Goal: Task Accomplishment & Management: Use online tool/utility

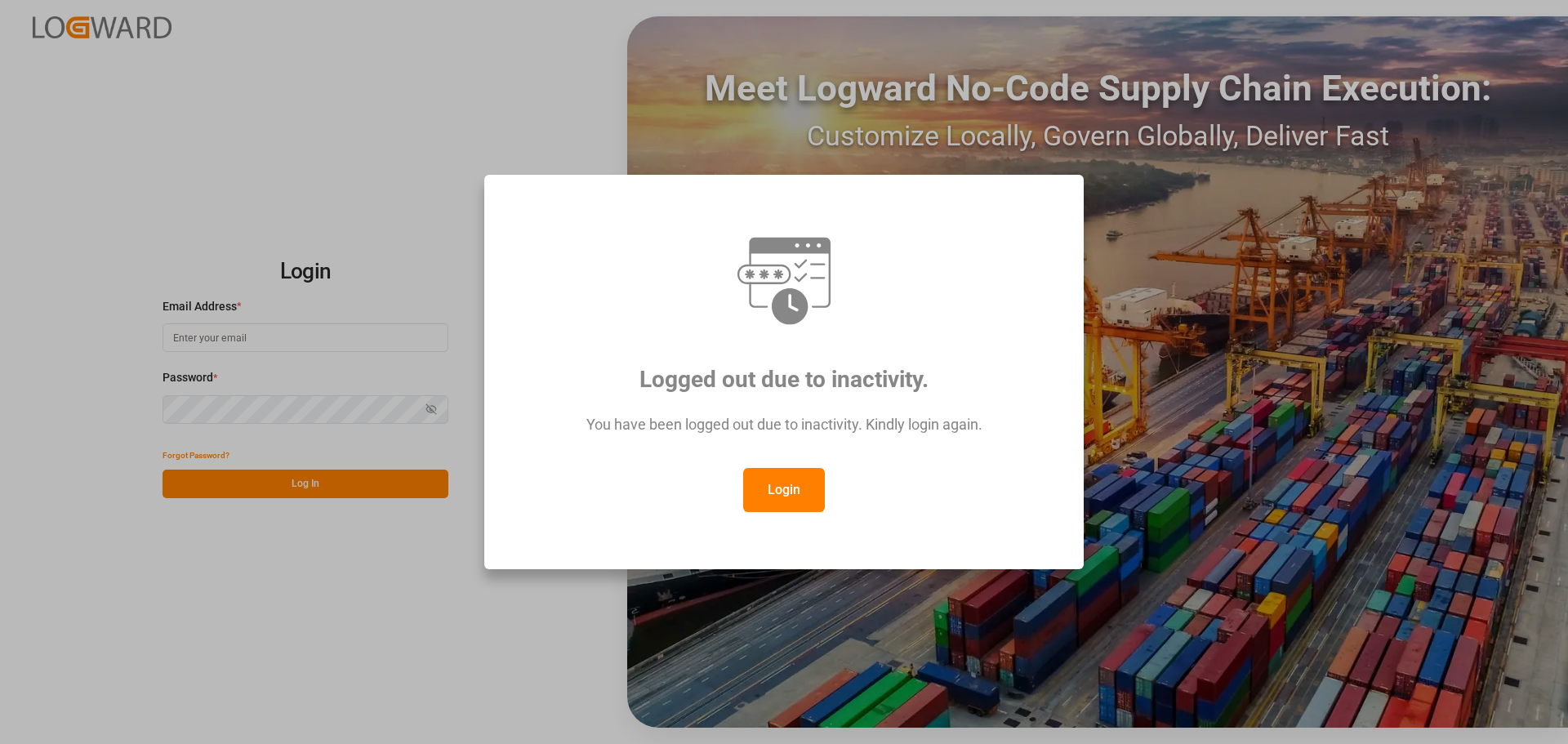
click at [774, 492] on button "Login" at bounding box center [784, 489] width 81 height 44
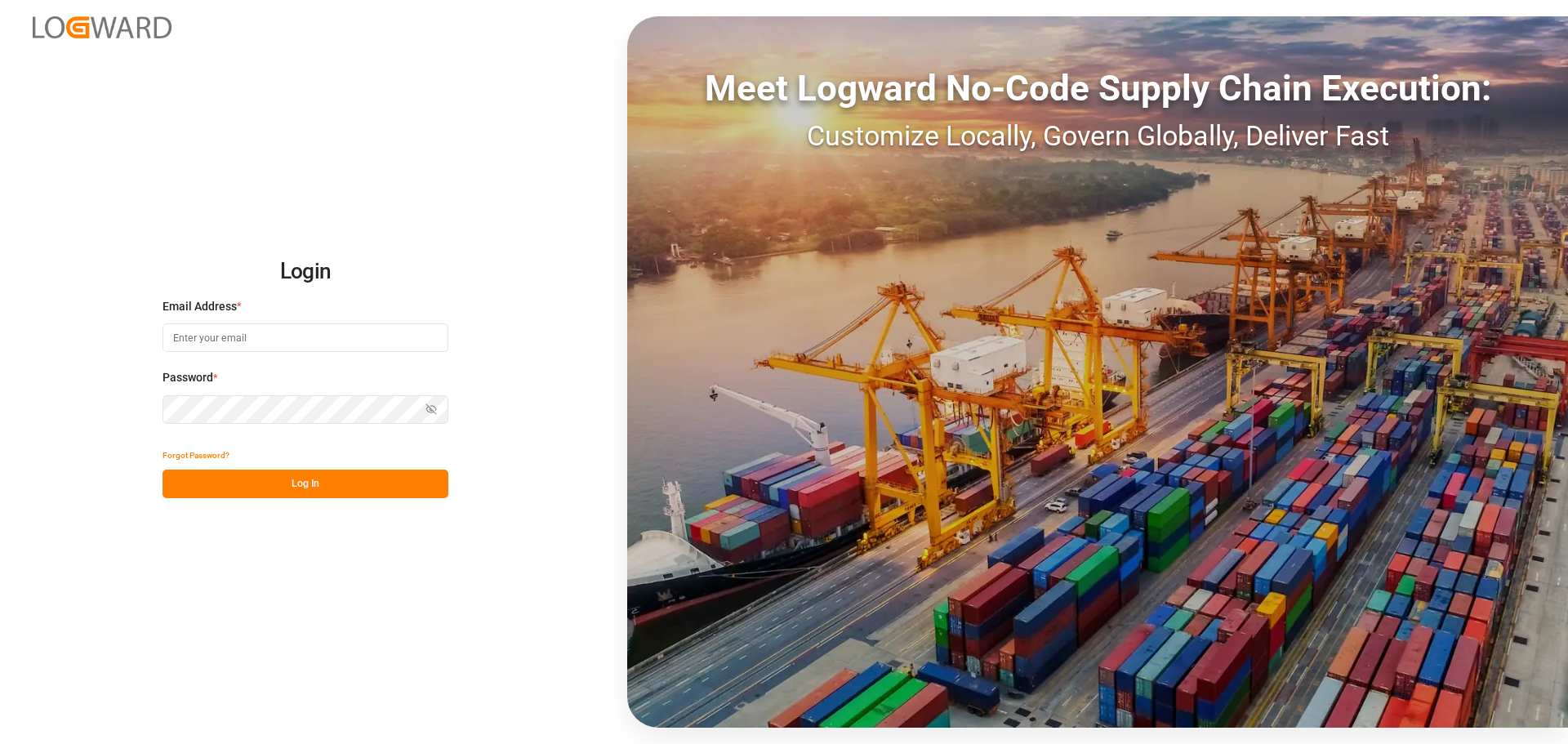
click at [259, 338] on input at bounding box center [305, 337] width 286 height 28
type input "[PERSON_NAME][EMAIL_ADDRESS][DOMAIN_NAME]"
click at [336, 467] on div "Forgot Password?" at bounding box center [305, 455] width 286 height 28
click at [336, 476] on button "Log In" at bounding box center [305, 483] width 286 height 28
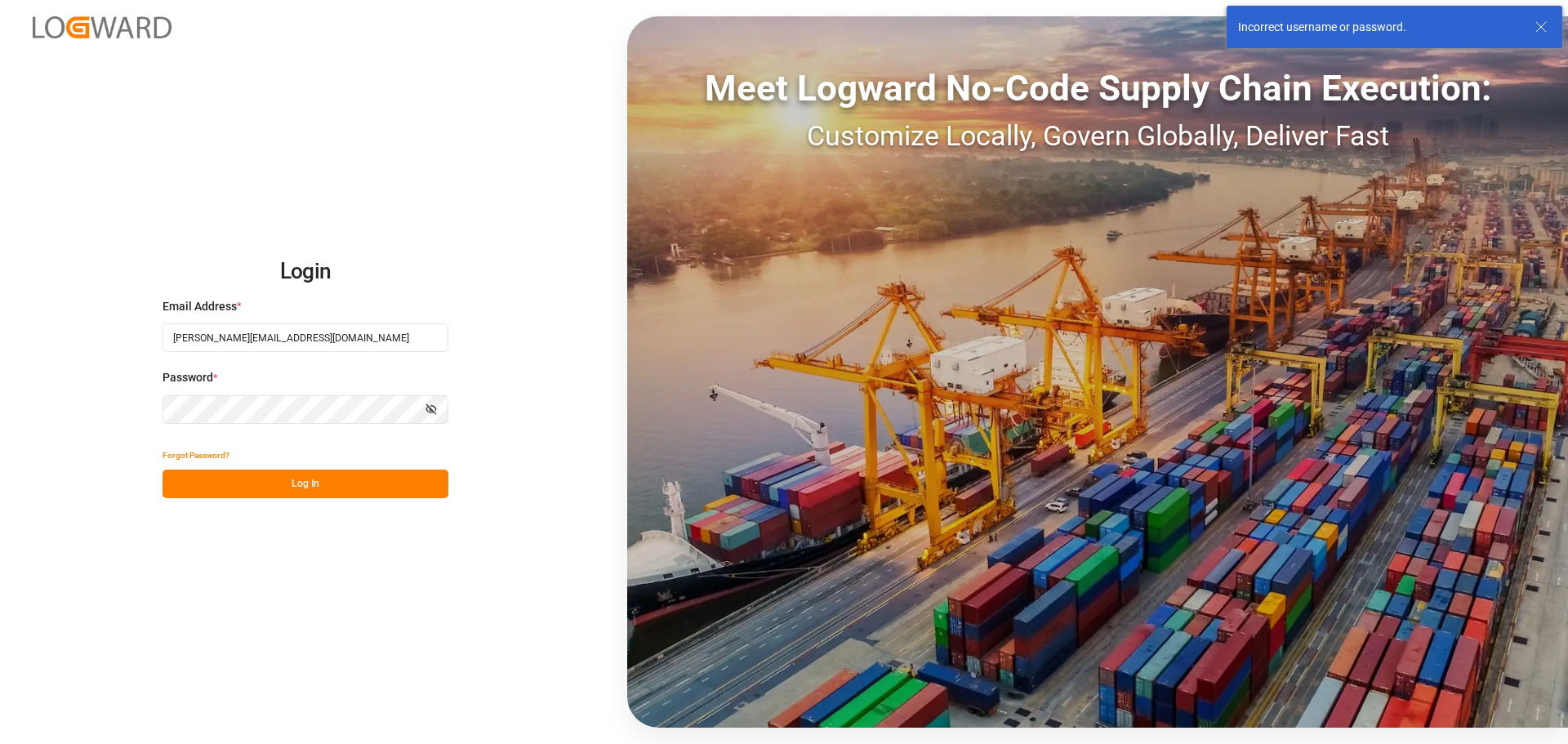
click at [428, 412] on icon "button" at bounding box center [430, 410] width 8 height 6
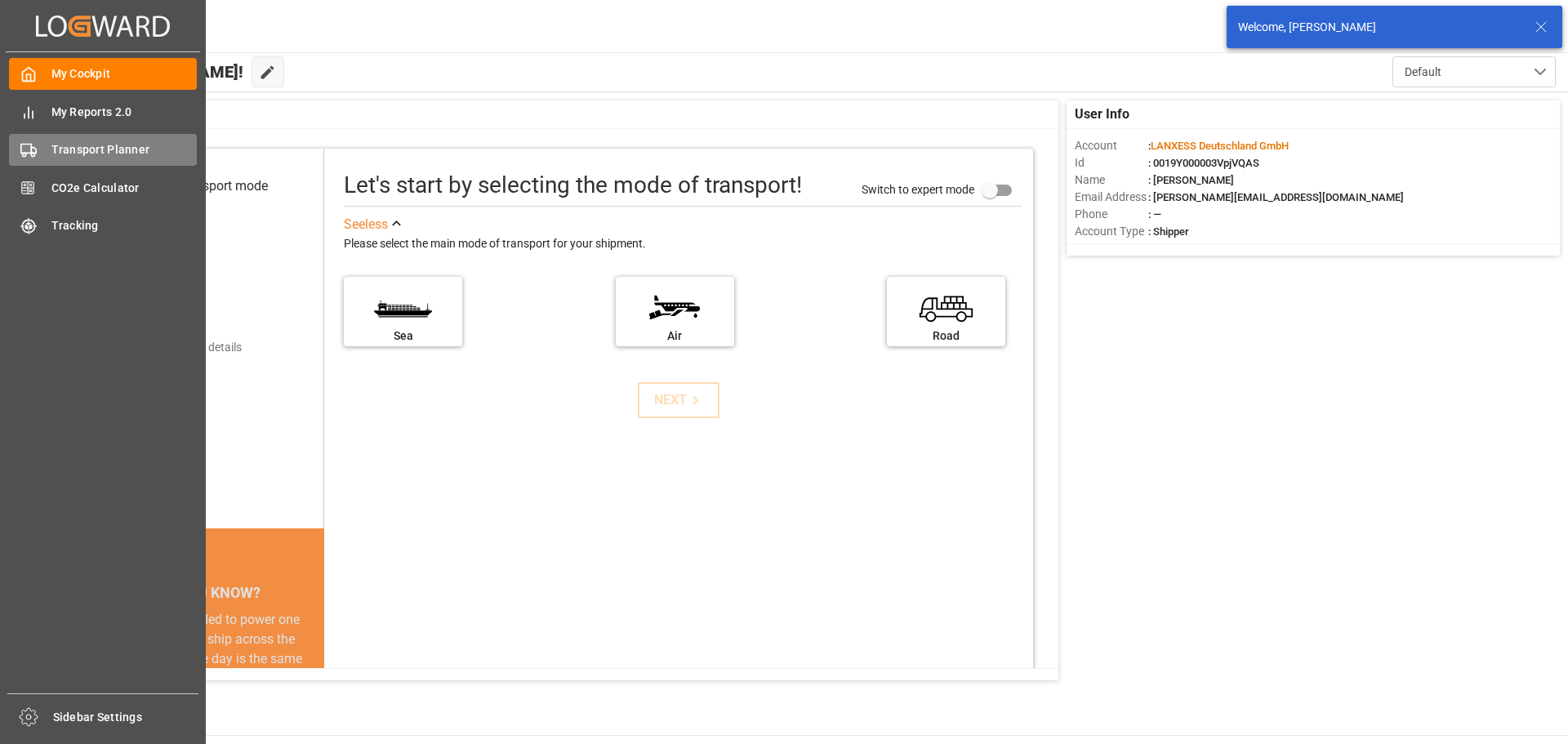
click at [85, 139] on div "Transport Planner Transport Planner" at bounding box center [103, 150] width 188 height 32
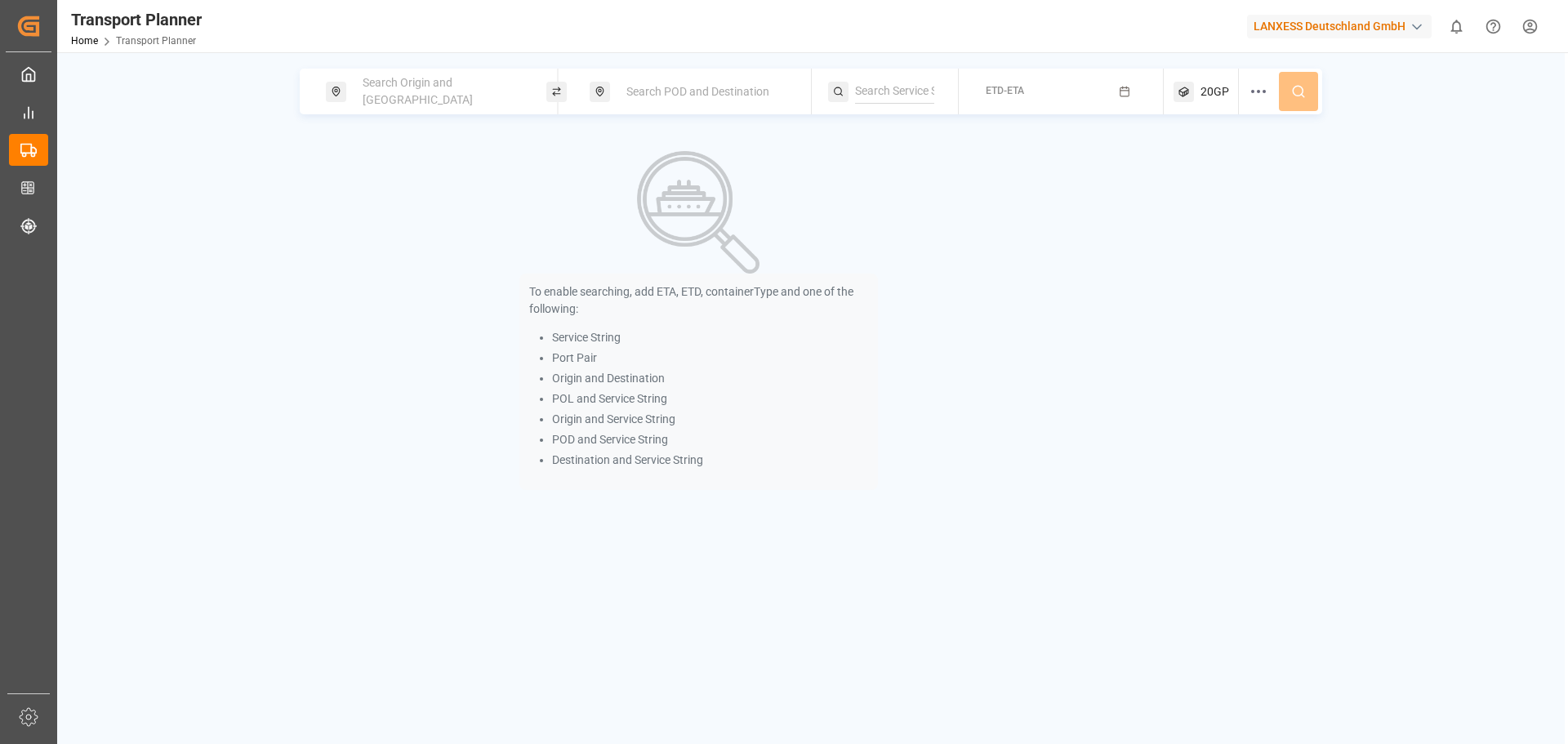
click at [716, 100] on div "Search POD and Destination" at bounding box center [704, 91] width 176 height 30
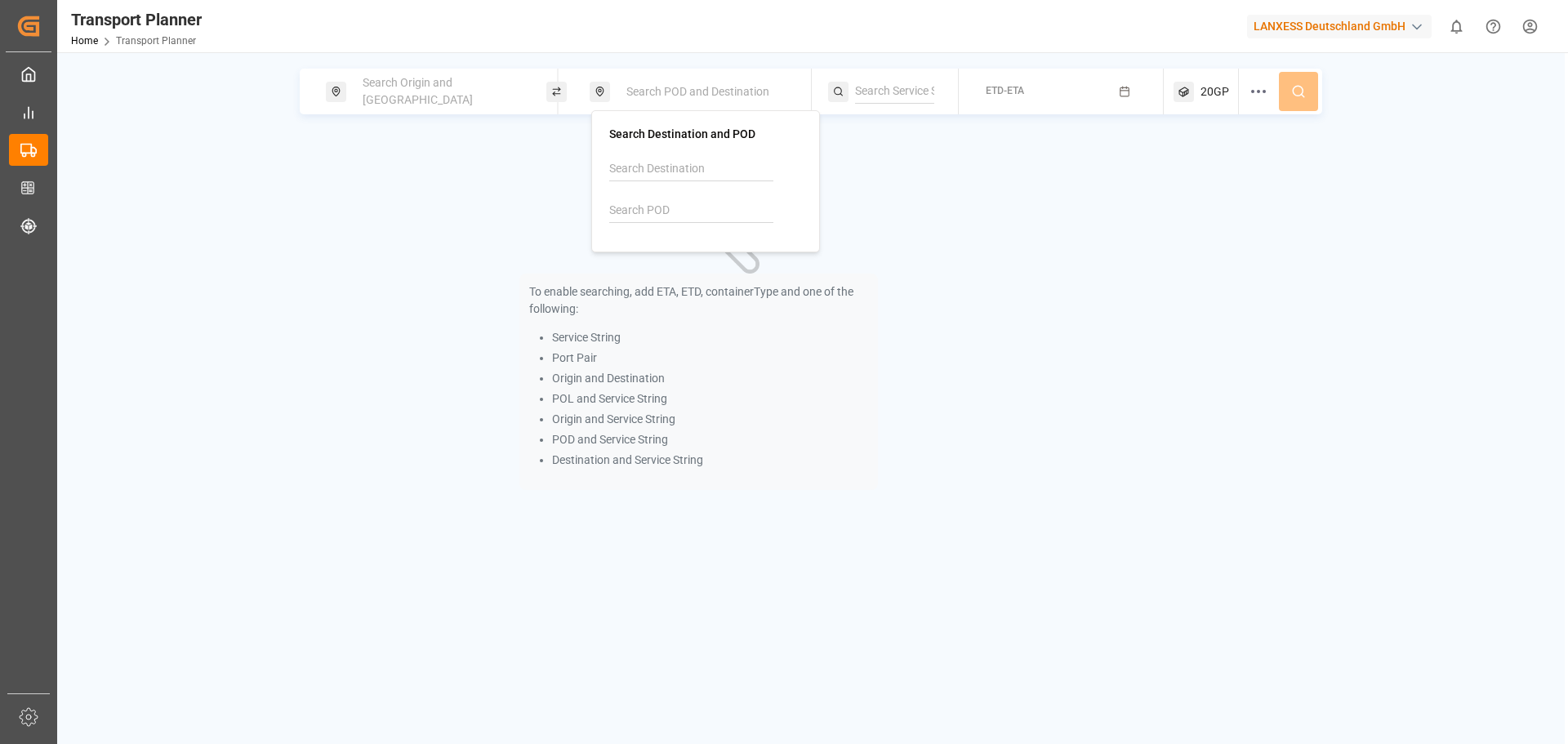
click at [716, 97] on span "Search POD and Destination" at bounding box center [697, 91] width 143 height 13
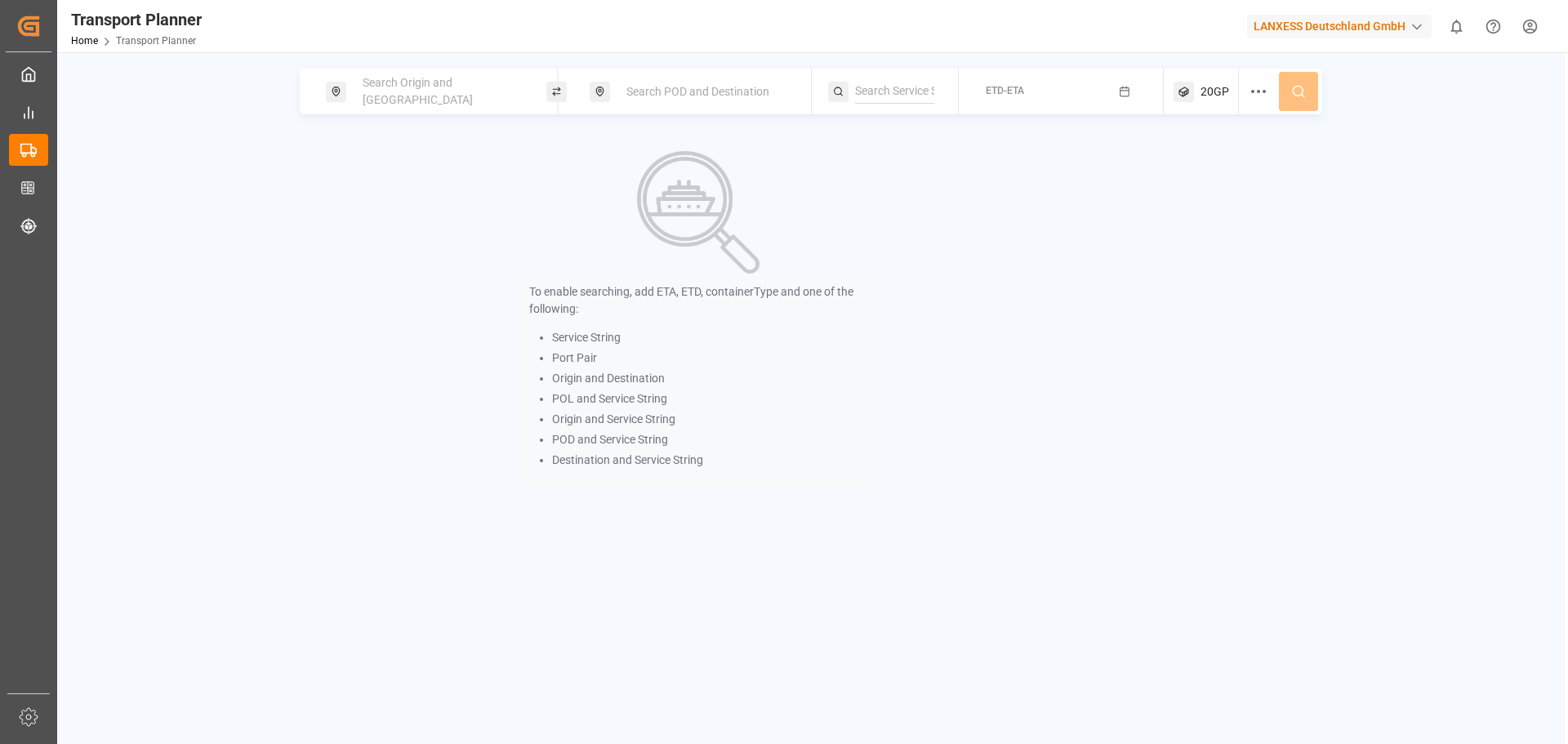
drag, startPoint x: 716, startPoint y: 97, endPoint x: 696, endPoint y: 107, distance: 22.4
click at [715, 97] on span "Search POD and Destination" at bounding box center [697, 91] width 143 height 13
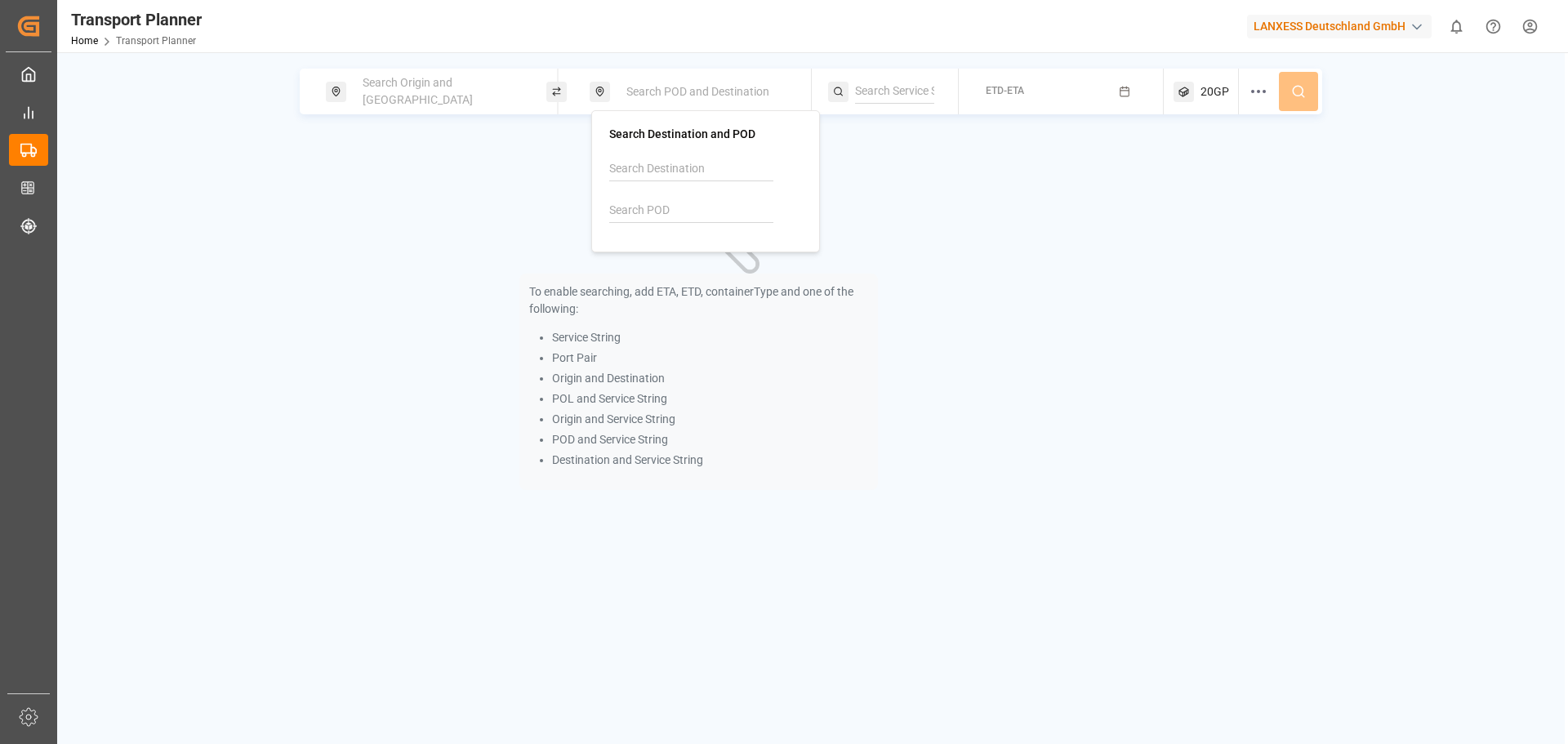
click at [666, 217] on input at bounding box center [692, 210] width 164 height 24
click at [662, 269] on div "[GEOGRAPHIC_DATA]" at bounding box center [685, 273] width 111 height 18
type input "VNSGN"
click at [421, 95] on span "Search Origin and [GEOGRAPHIC_DATA]" at bounding box center [418, 91] width 111 height 30
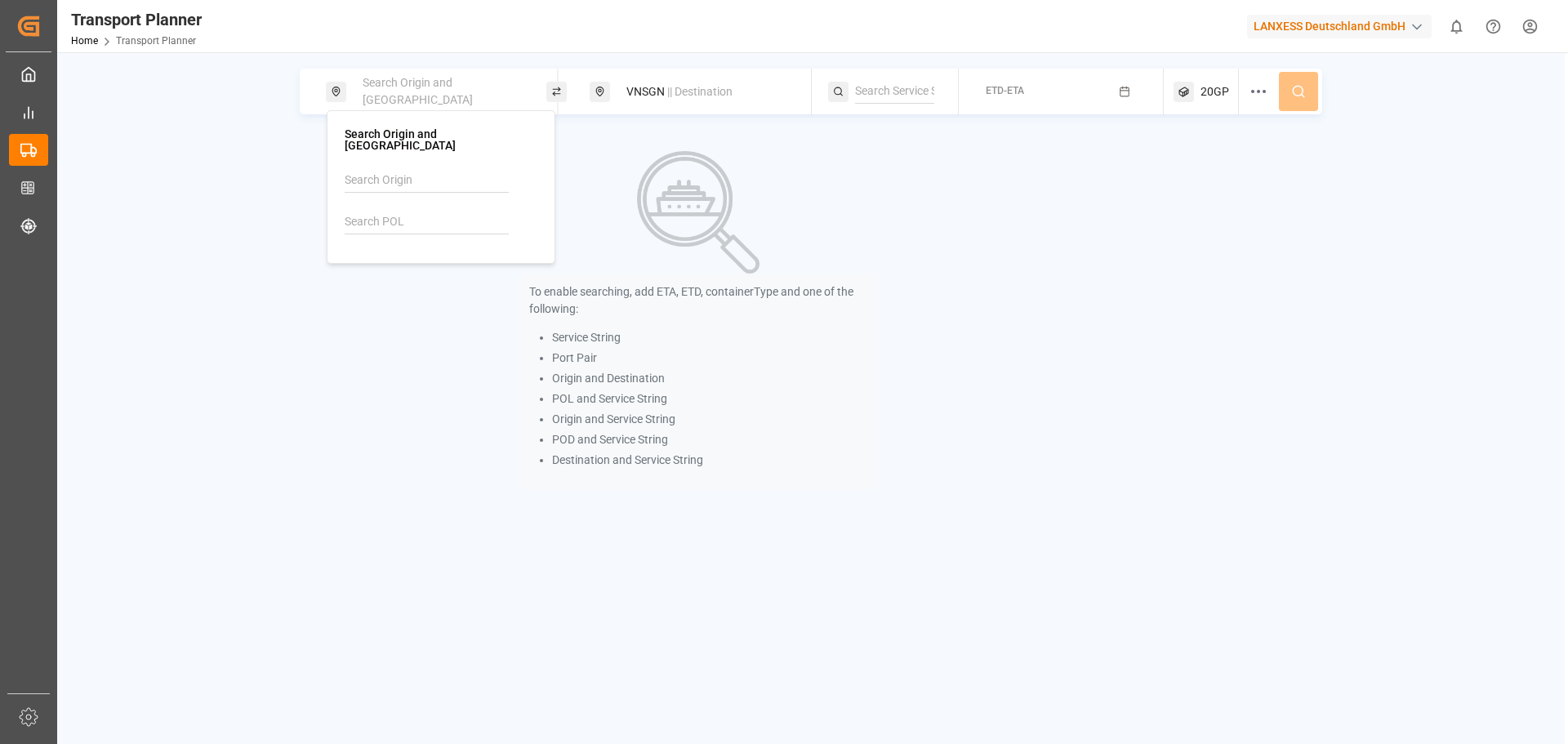
click at [447, 210] on input at bounding box center [426, 222] width 164 height 24
click at [418, 278] on div "DEHAM [GEOGRAPHIC_DATA]" at bounding box center [444, 275] width 158 height 34
type input "DEHAM"
click at [1007, 81] on div "ETD-ETA" at bounding box center [1005, 91] width 38 height 21
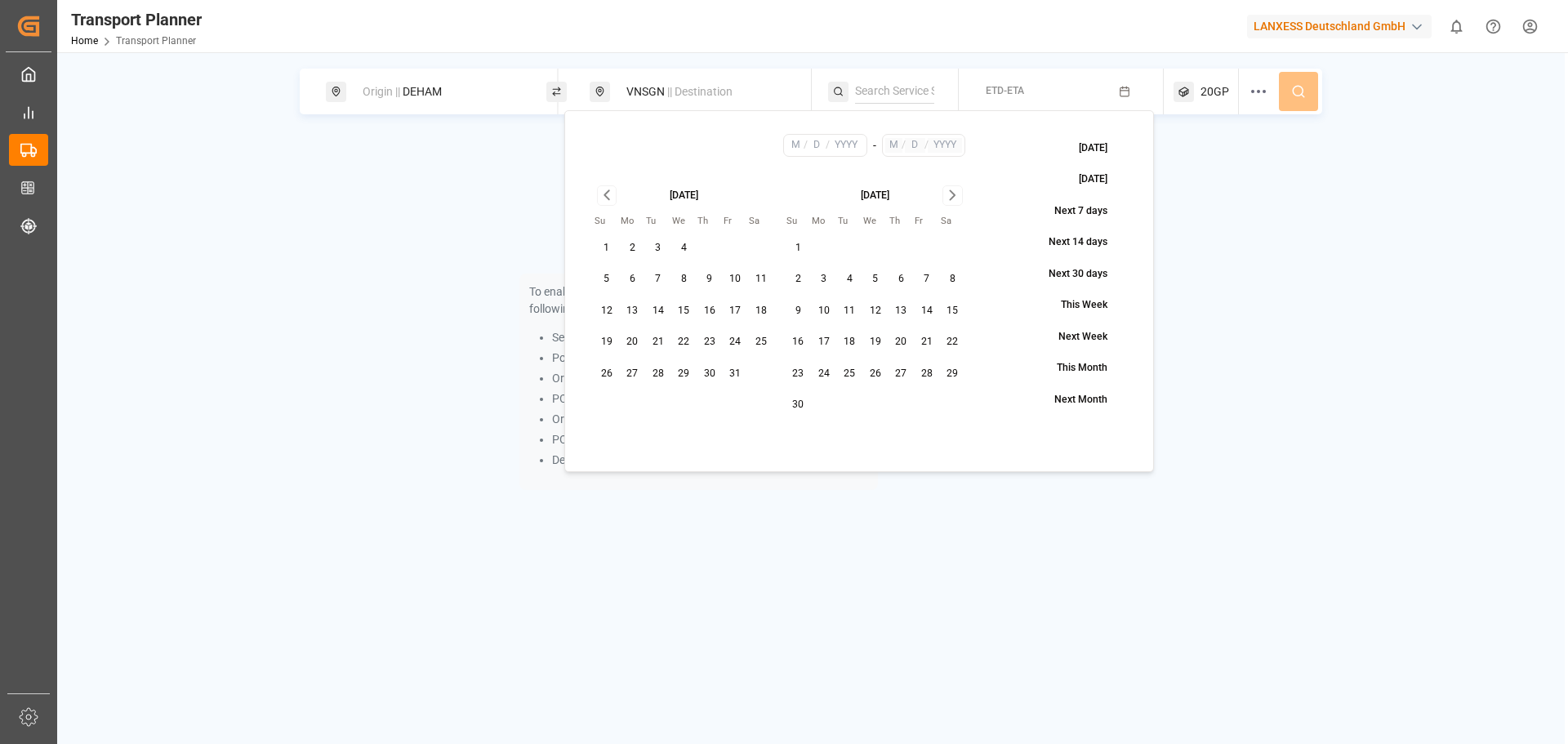
click at [636, 340] on button "20" at bounding box center [633, 341] width 26 height 26
type input "10"
type input "20"
type input "2025"
click at [946, 196] on icon "Go to next month" at bounding box center [952, 196] width 19 height 20
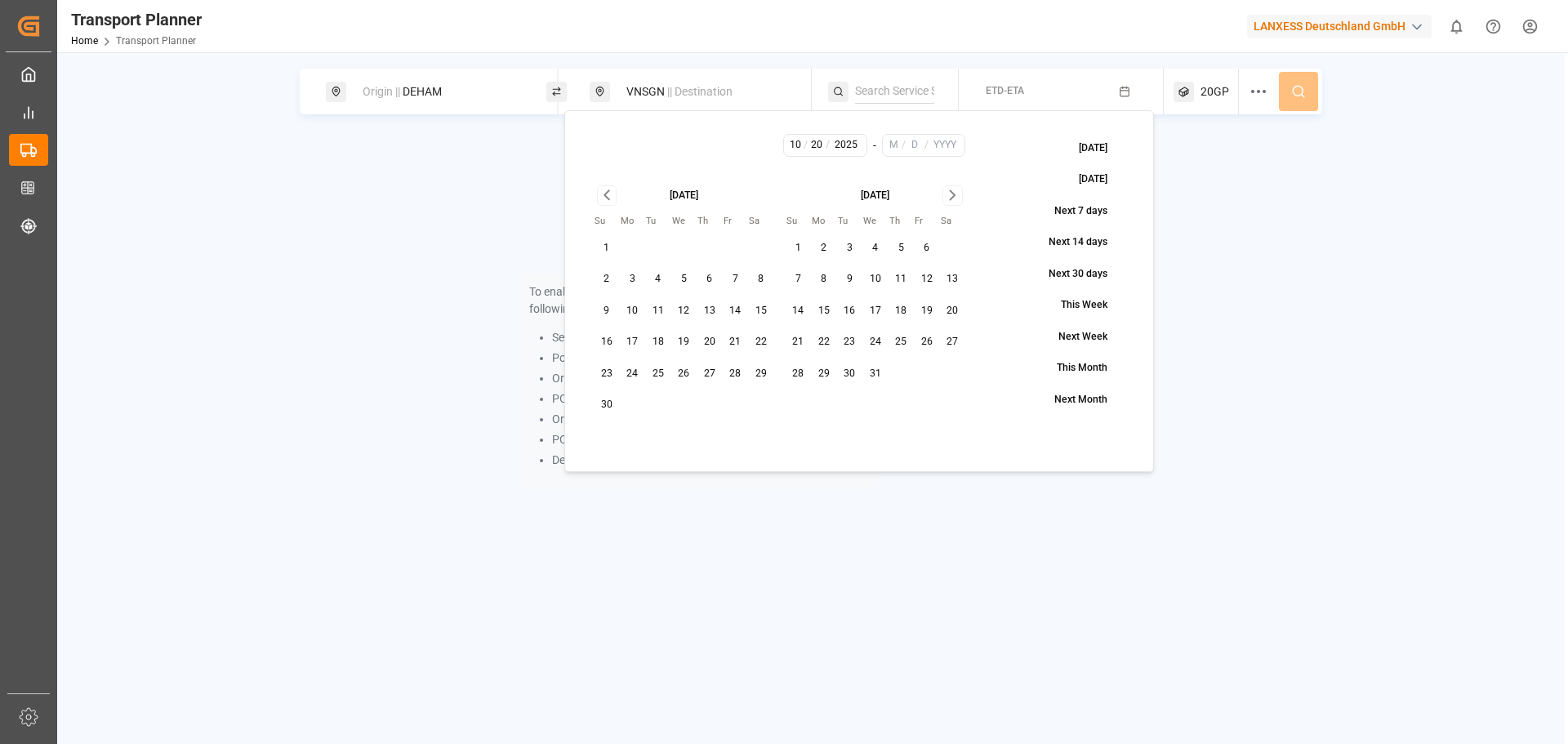
click at [806, 243] on button "1" at bounding box center [798, 247] width 26 height 26
type input "12"
type input "1"
type input "2025"
click at [1288, 105] on button at bounding box center [1298, 91] width 39 height 39
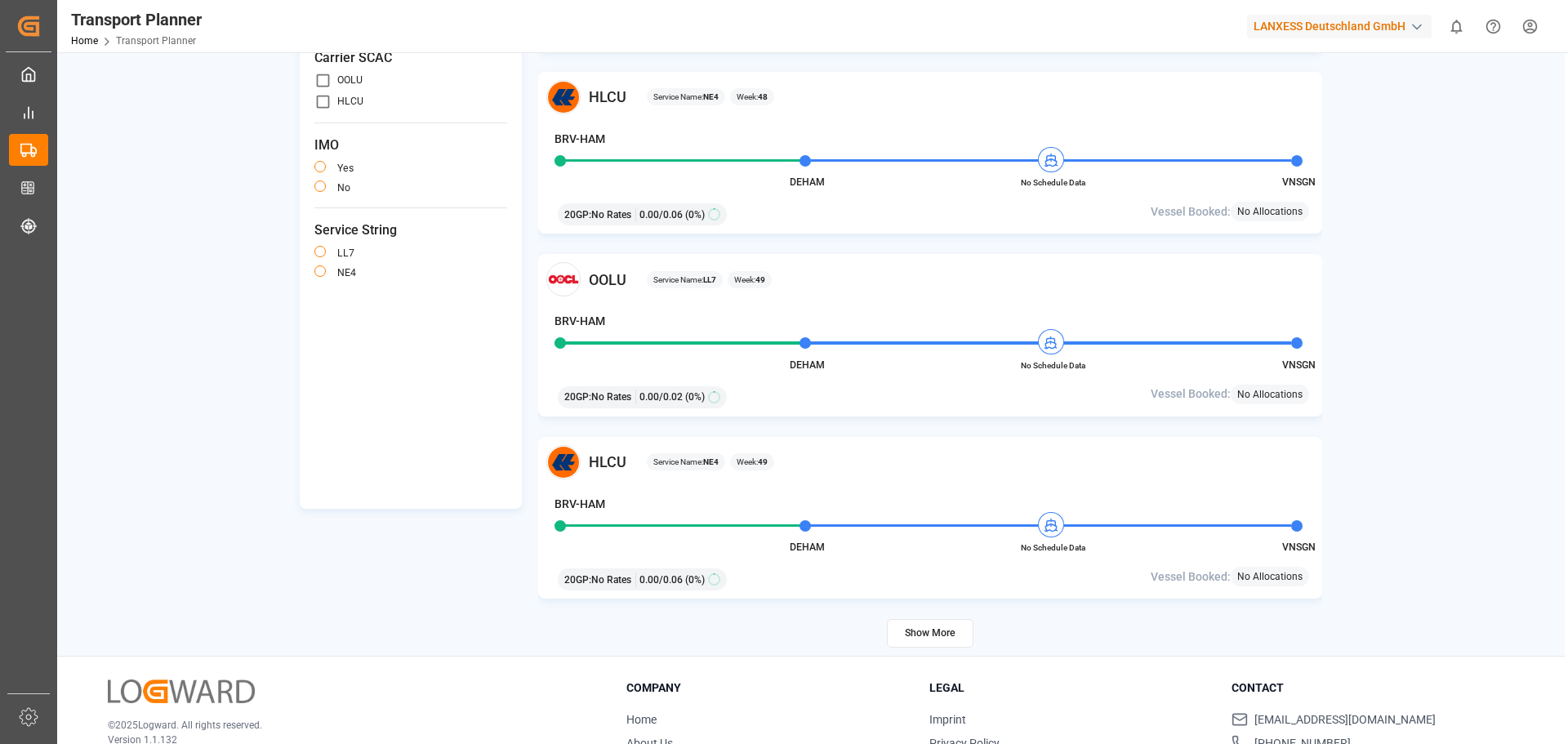
scroll to position [239, 0]
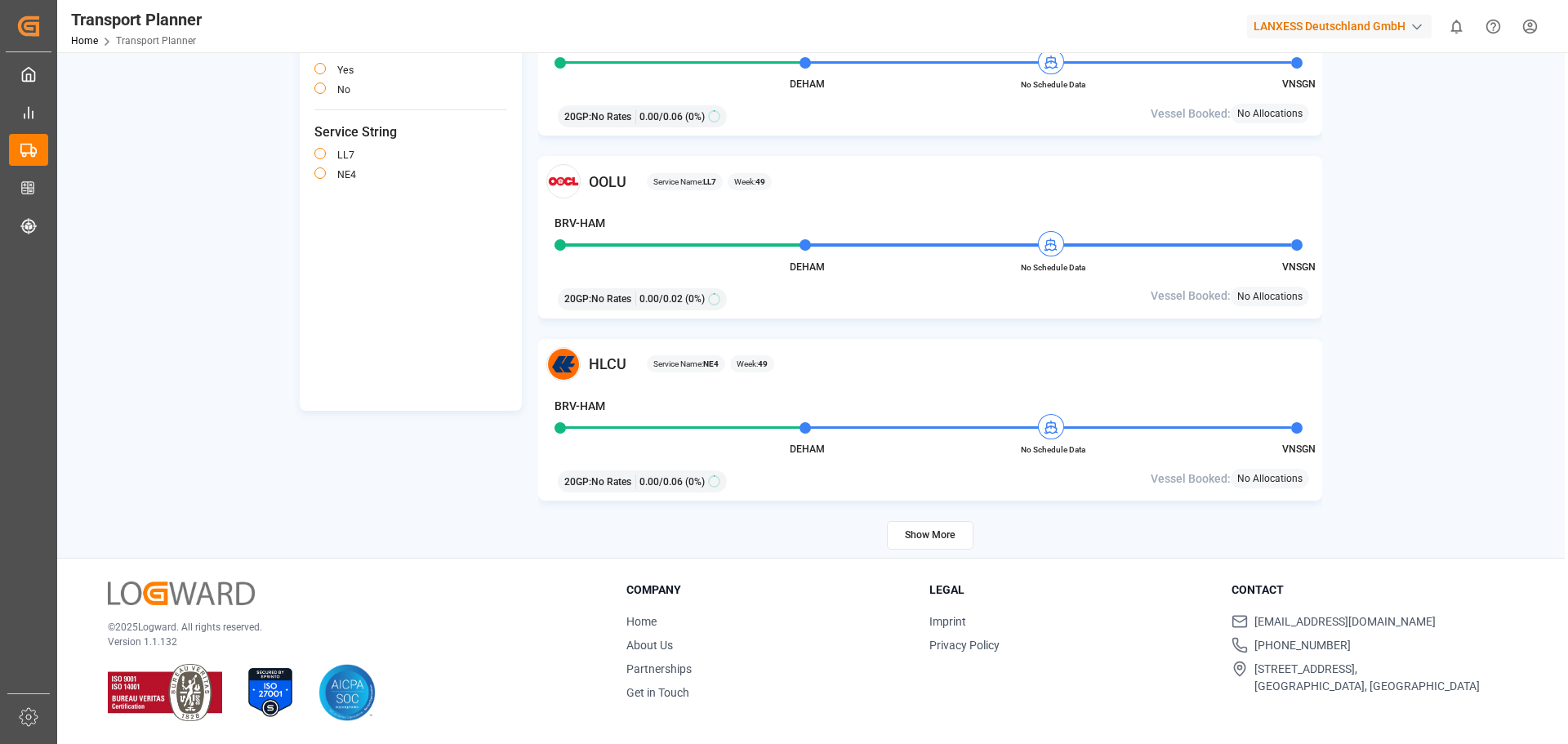
click at [933, 537] on button "Show More" at bounding box center [930, 535] width 86 height 28
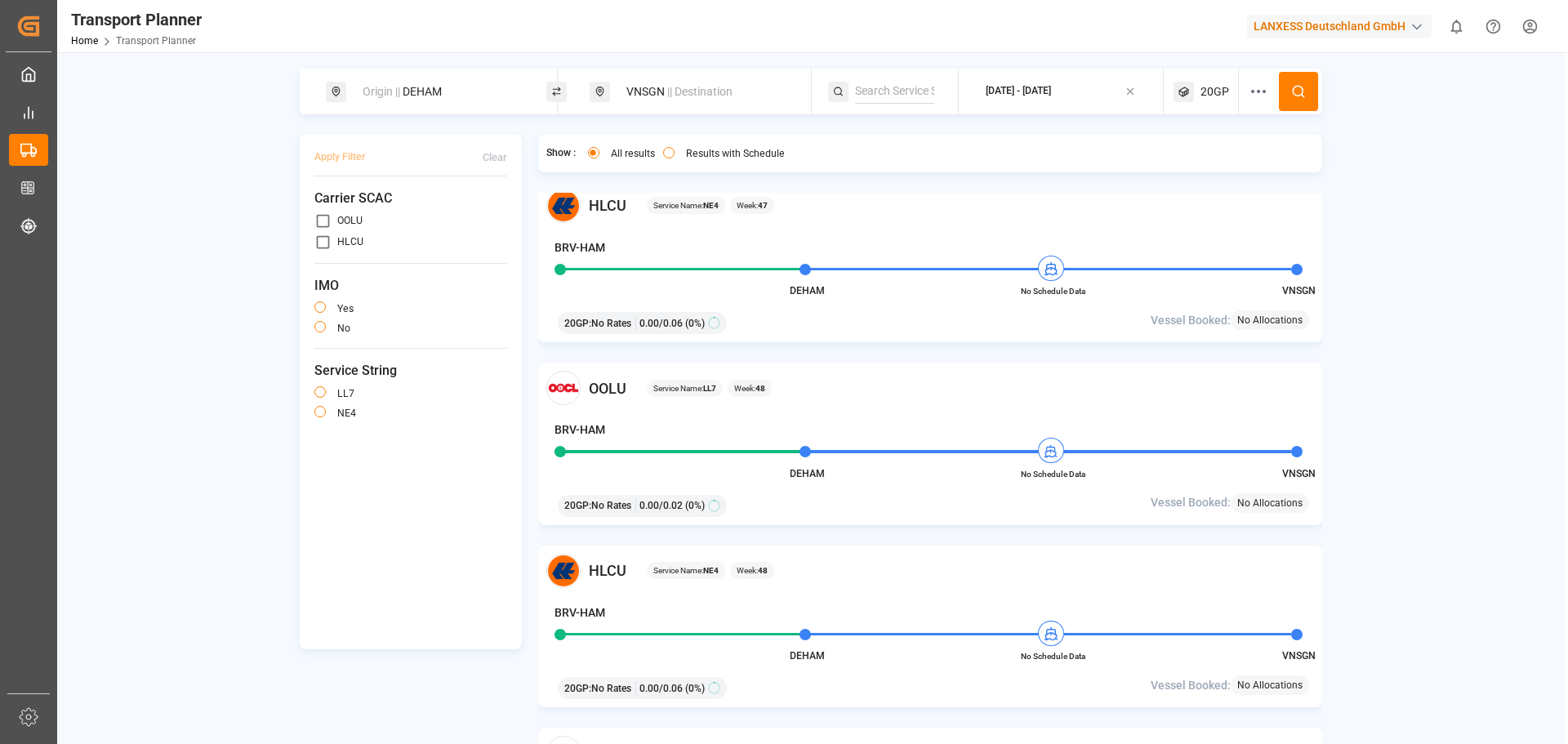
scroll to position [1649, 0]
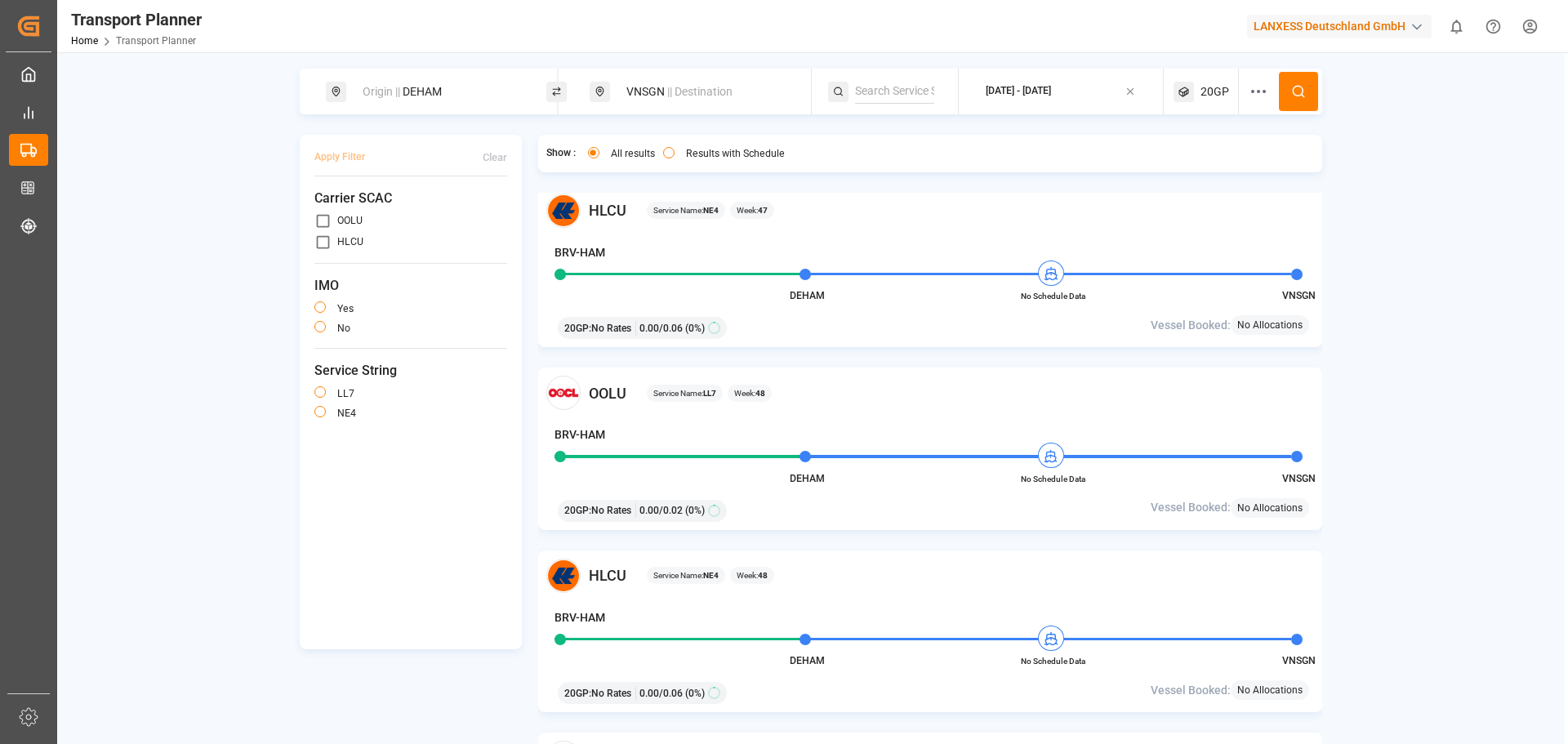
click at [658, 81] on div "VNSGN || Destination" at bounding box center [704, 91] width 176 height 30
click at [781, 204] on div at bounding box center [780, 211] width 12 height 18
click at [659, 210] on input at bounding box center [692, 210] width 164 height 24
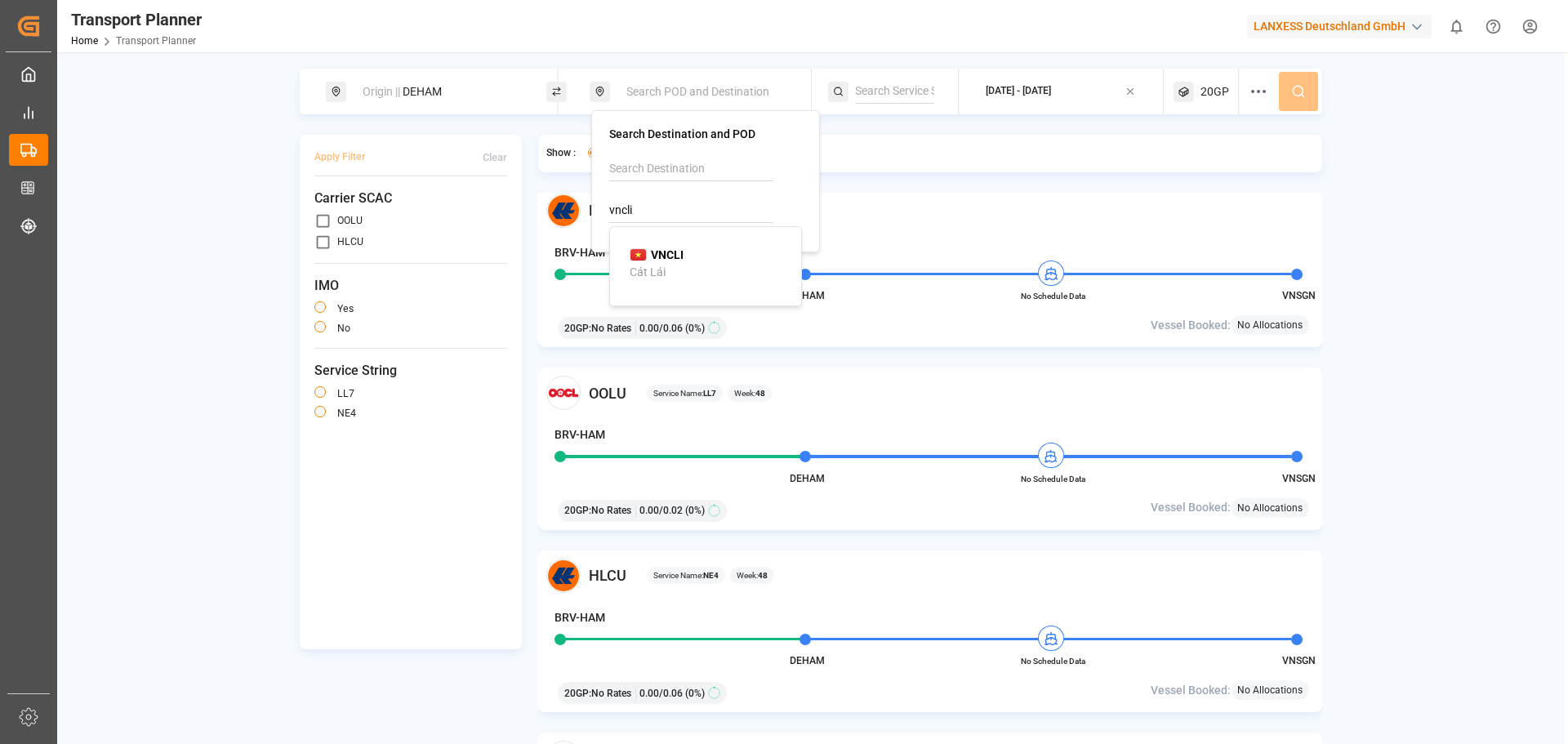
click at [656, 264] on div "Cát Lái" at bounding box center [648, 273] width 36 height 18
type input "VNCLI"
click at [1304, 90] on icon at bounding box center [1298, 91] width 15 height 15
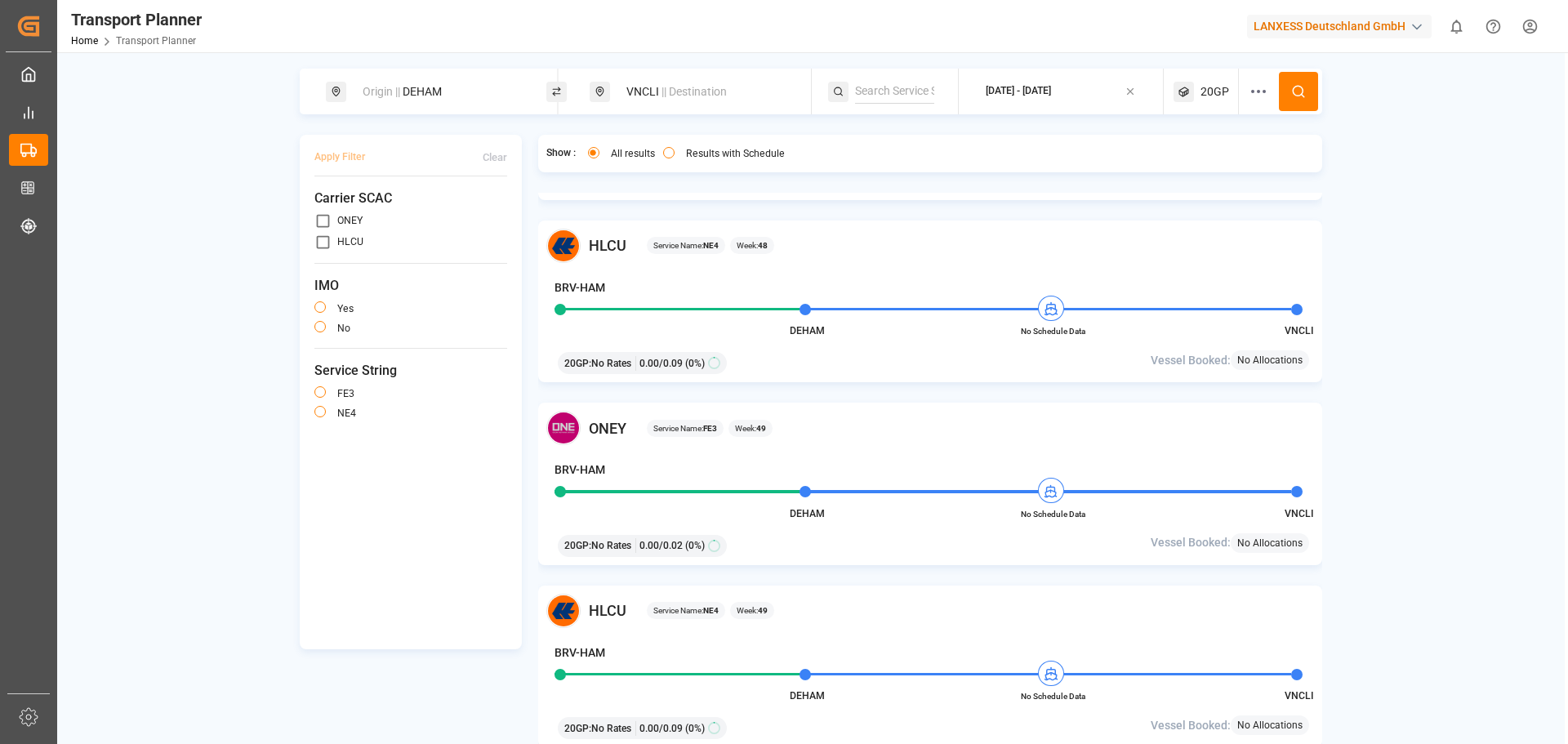
scroll to position [1988, 0]
